Goal: Task Accomplishment & Management: Manage account settings

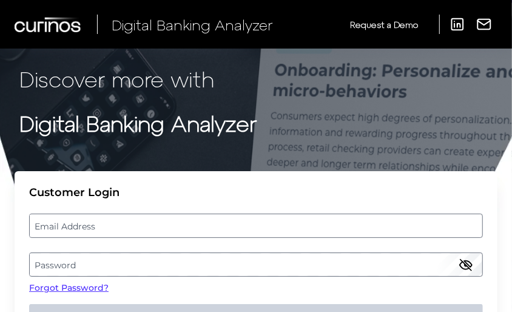
drag, startPoint x: 386, startPoint y: 231, endPoint x: 354, endPoint y: 242, distance: 34.5
click at [386, 231] on label "Email Address" at bounding box center [256, 226] width 452 height 22
click at [386, 231] on input "email" at bounding box center [256, 226] width 454 height 24
click at [300, 256] on label "Password" at bounding box center [256, 265] width 452 height 22
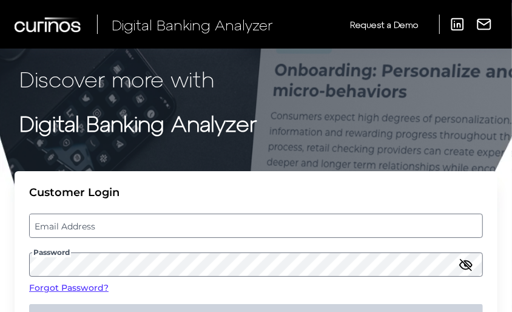
click at [157, 230] on label "Email Address" at bounding box center [256, 226] width 452 height 22
click at [157, 230] on input "email" at bounding box center [256, 226] width 454 height 24
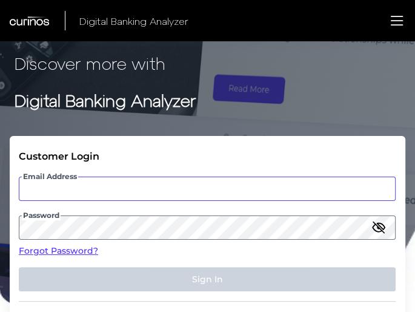
click at [58, 193] on input "Email Address" at bounding box center [207, 189] width 377 height 24
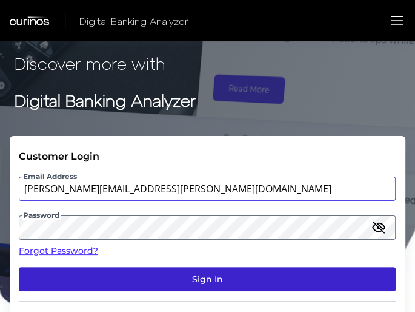
type input "[PERSON_NAME][EMAIL_ADDRESS][PERSON_NAME][DOMAIN_NAME]"
click at [133, 277] on button "Sign In" at bounding box center [207, 279] width 377 height 24
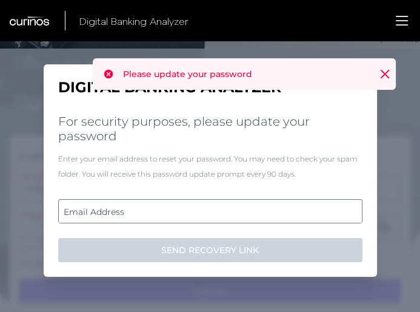
click at [176, 209] on label "Email Address" at bounding box center [210, 211] width 303 height 22
click at [176, 209] on input "email" at bounding box center [210, 211] width 304 height 24
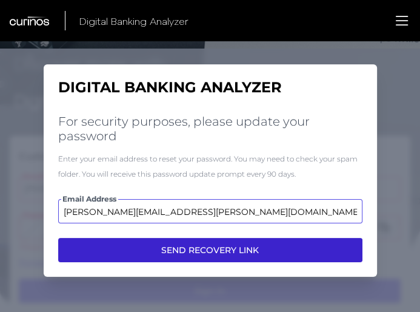
type input "[PERSON_NAME][EMAIL_ADDRESS][PERSON_NAME][DOMAIN_NAME]"
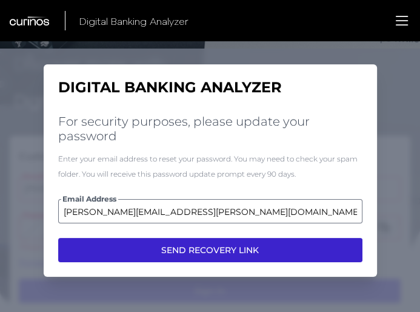
click at [228, 243] on button "SEND RECOVERY LINK" at bounding box center [210, 250] width 304 height 24
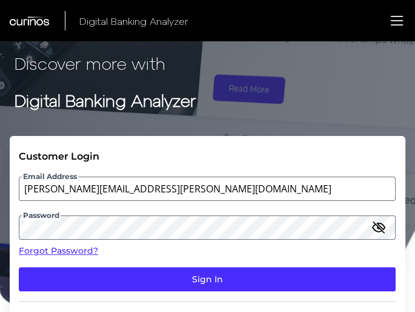
click at [298, 124] on h1 "Discover more with Digital Banking Analyzer" at bounding box center [208, 88] width 386 height 74
